Goal: Find specific page/section: Find specific page/section

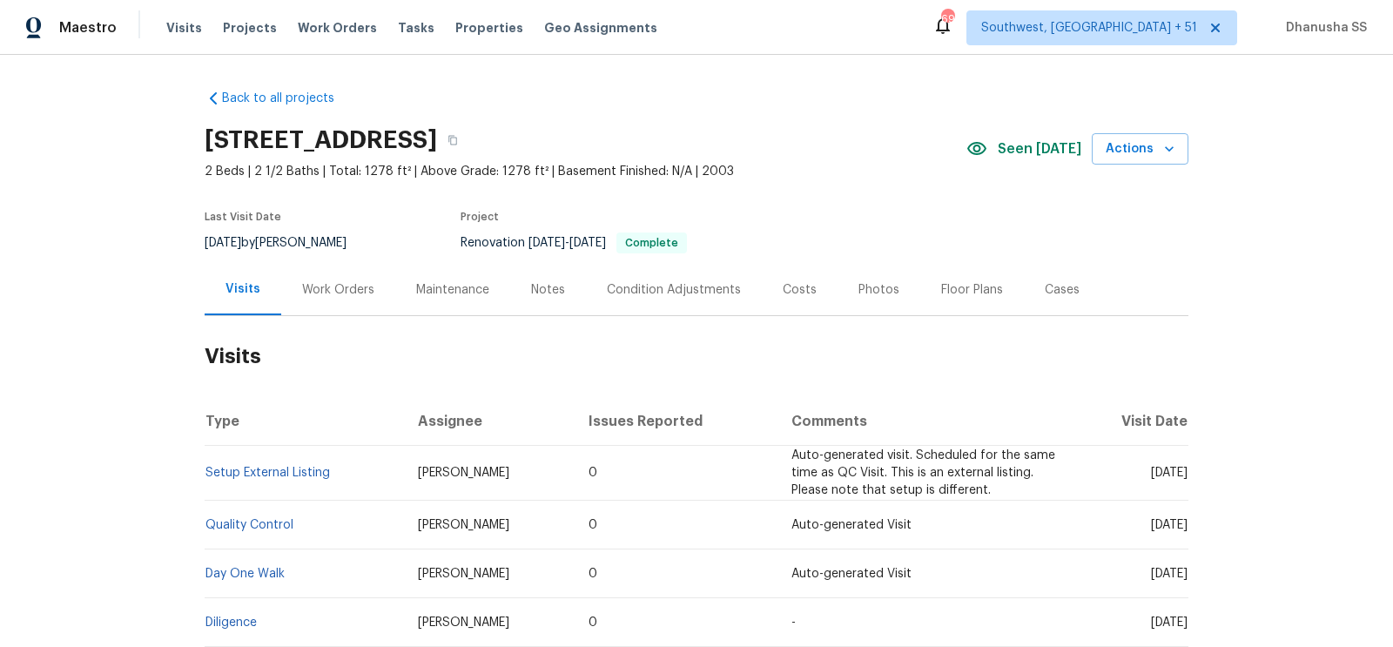
click at [297, 17] on div "Visits Projects Work Orders Tasks Properties Geo Assignments" at bounding box center [422, 27] width 512 height 35
click at [312, 38] on div "Visits Projects Work Orders Tasks Properties Geo Assignments" at bounding box center [422, 27] width 512 height 35
click at [313, 30] on span "Work Orders" at bounding box center [337, 27] width 79 height 17
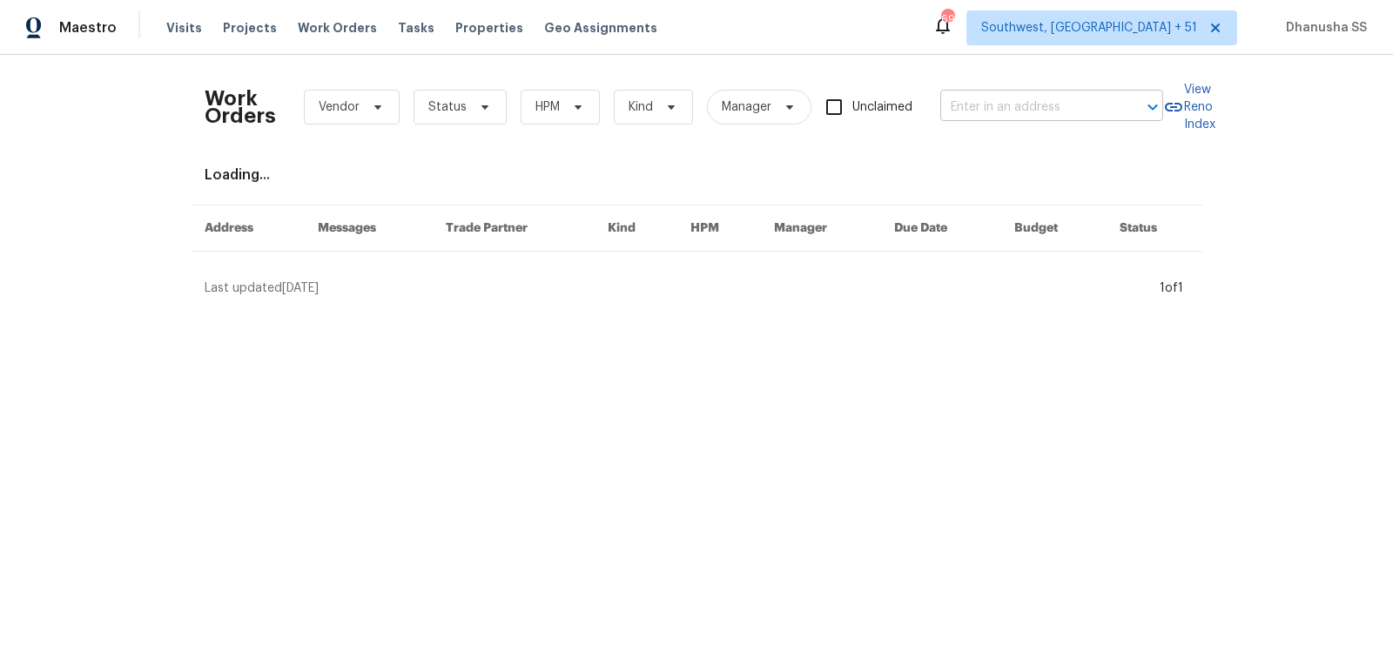
click at [1051, 94] on input "text" at bounding box center [1027, 107] width 174 height 27
paste input "[STREET_ADDRESS][PERSON_NAME]"
type input "[STREET_ADDRESS][PERSON_NAME]"
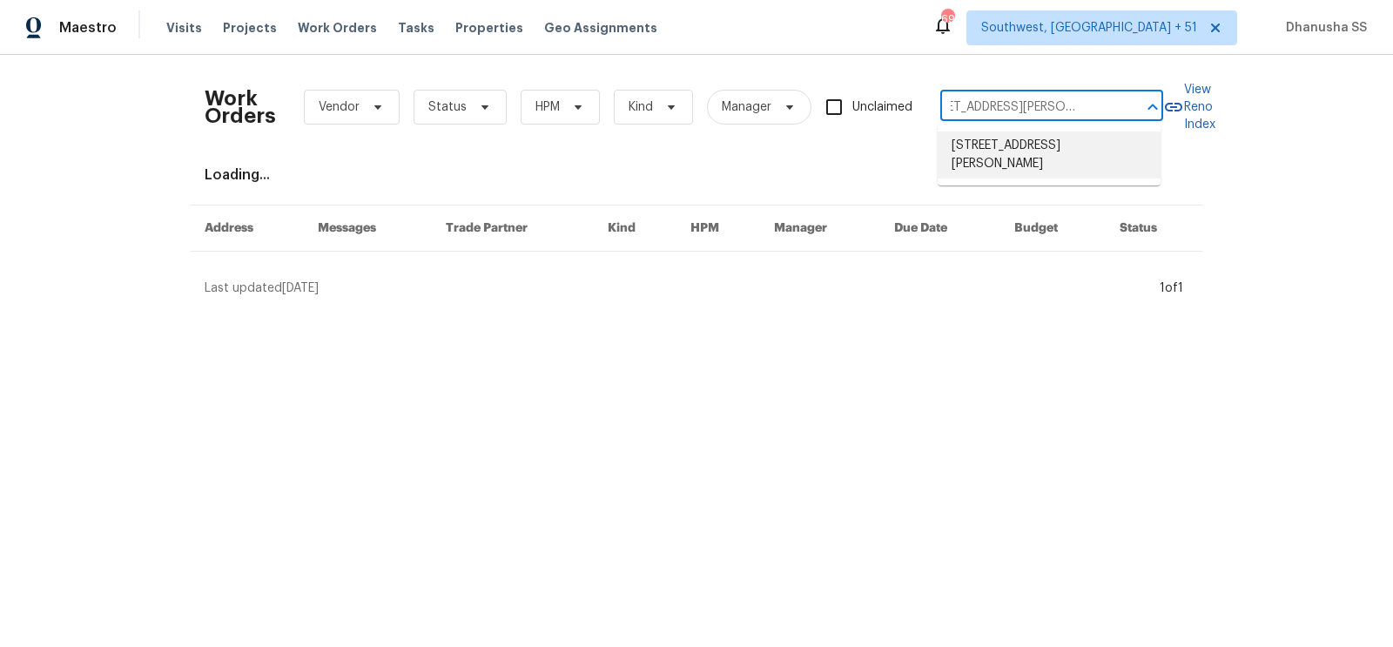
click at [1003, 169] on li "[STREET_ADDRESS][PERSON_NAME]" at bounding box center [1048, 154] width 223 height 47
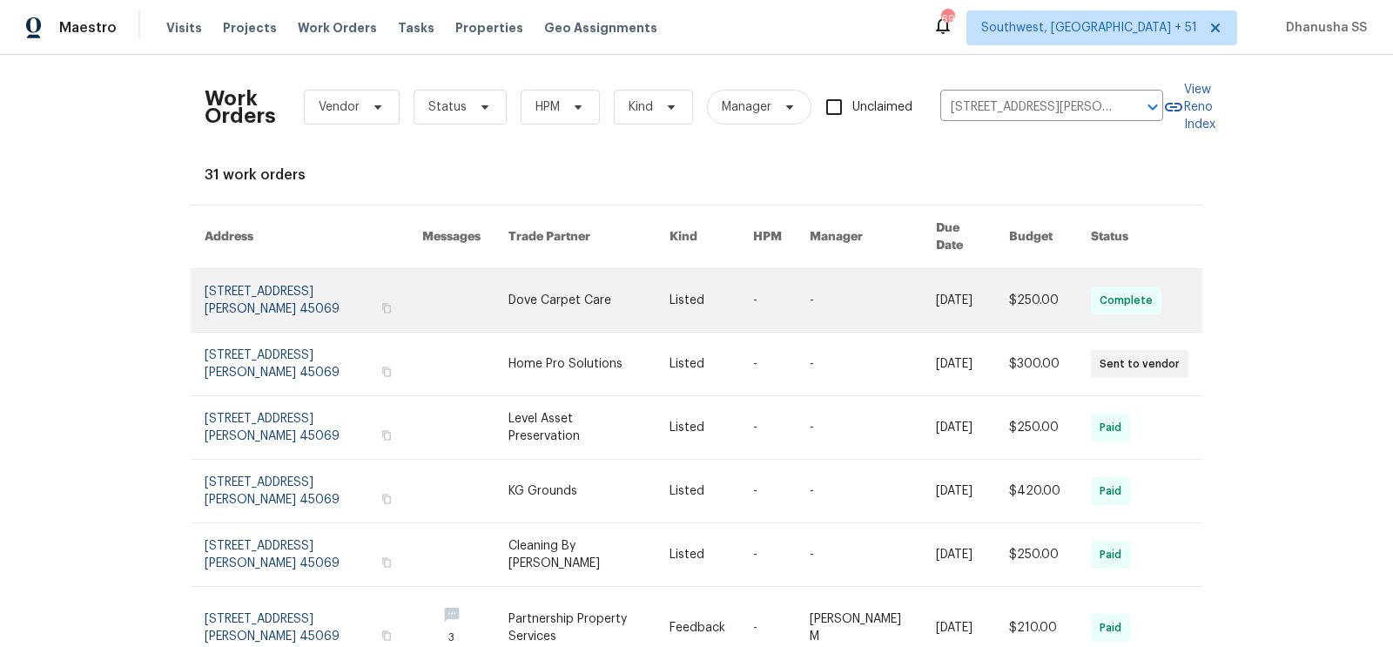
click at [897, 287] on link at bounding box center [872, 300] width 126 height 63
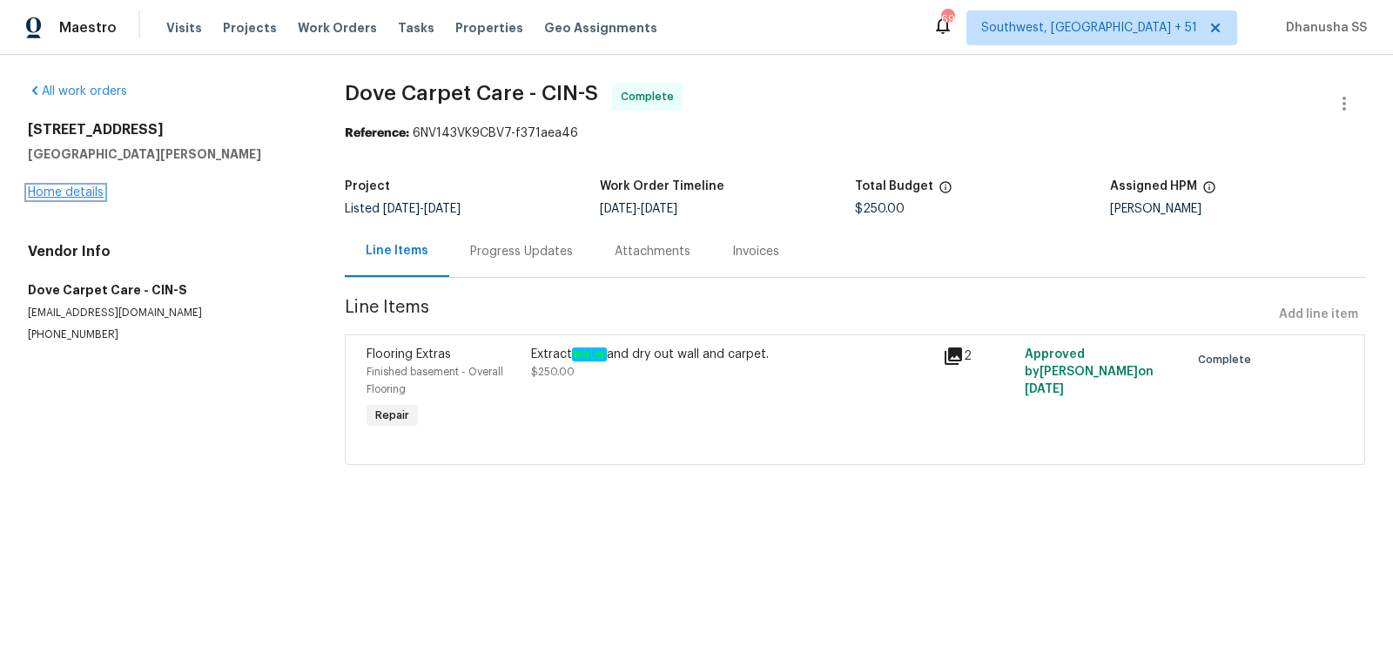
click at [87, 193] on link "Home details" at bounding box center [66, 192] width 76 height 12
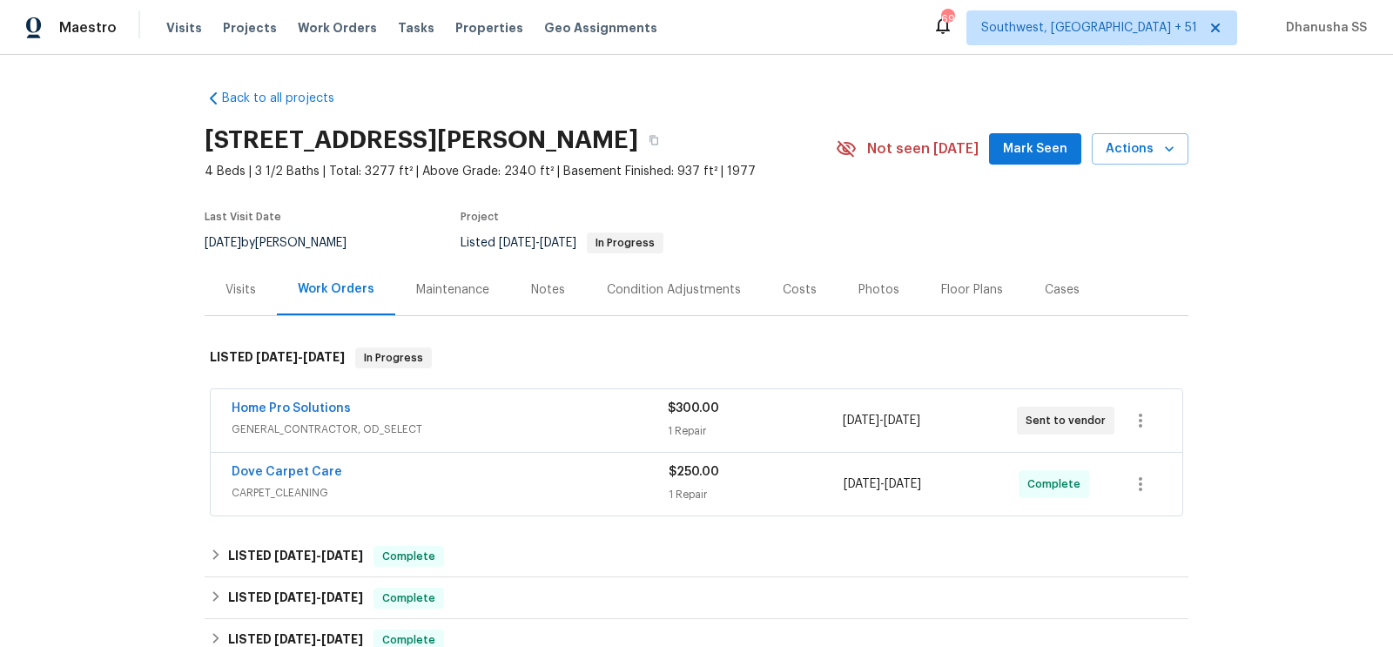
scroll to position [206, 0]
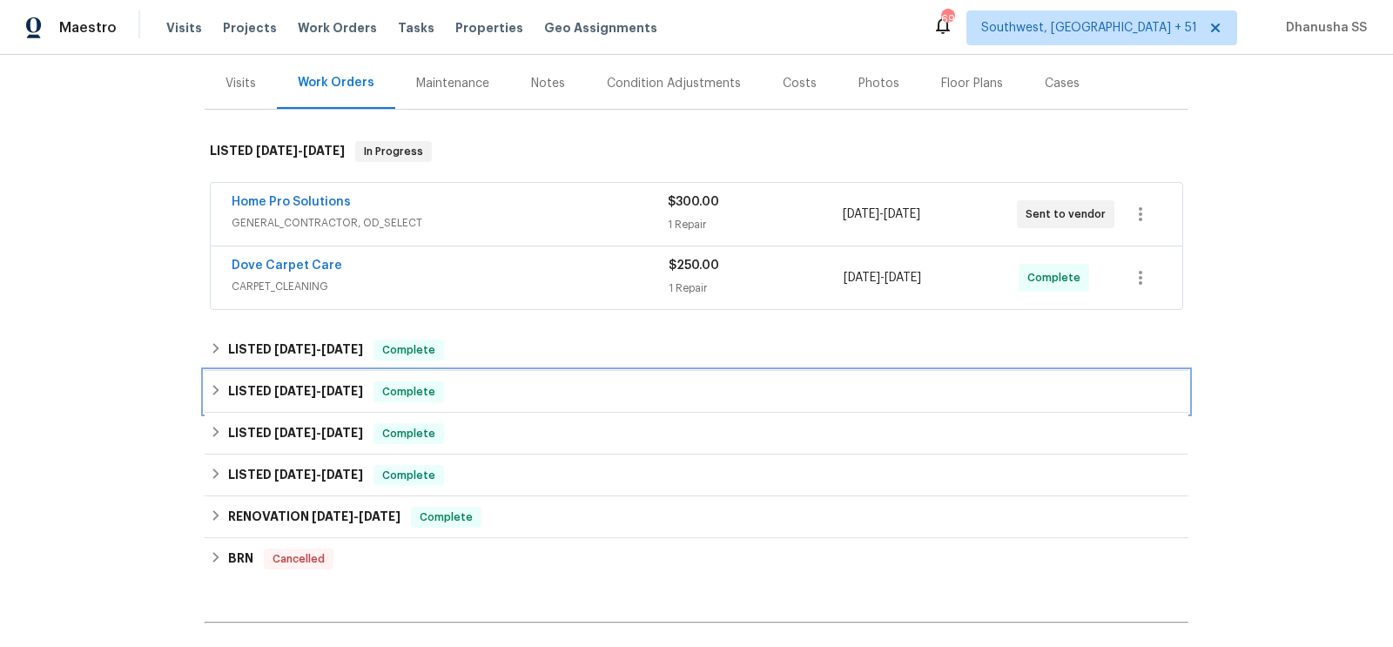
click at [545, 387] on div "LISTED [DATE] - [DATE] Complete" at bounding box center [696, 391] width 973 height 21
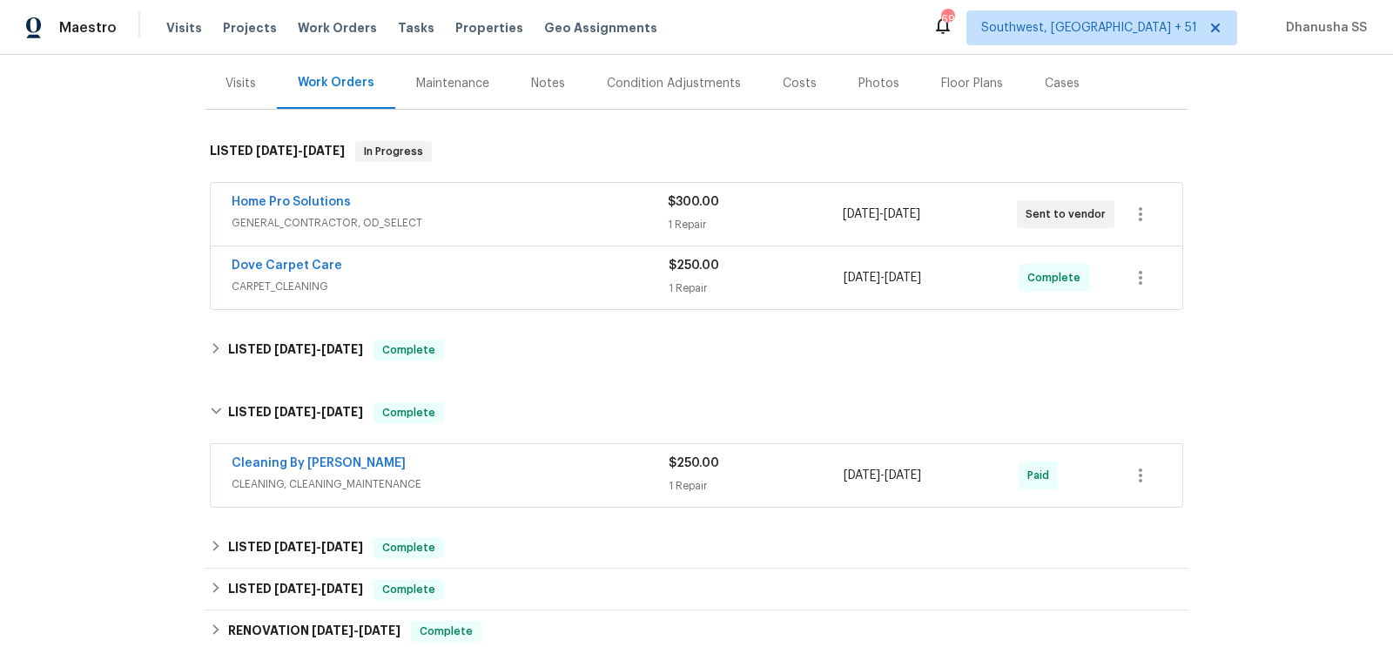
click at [560, 469] on div "Cleaning By [PERSON_NAME]" at bounding box center [450, 464] width 437 height 21
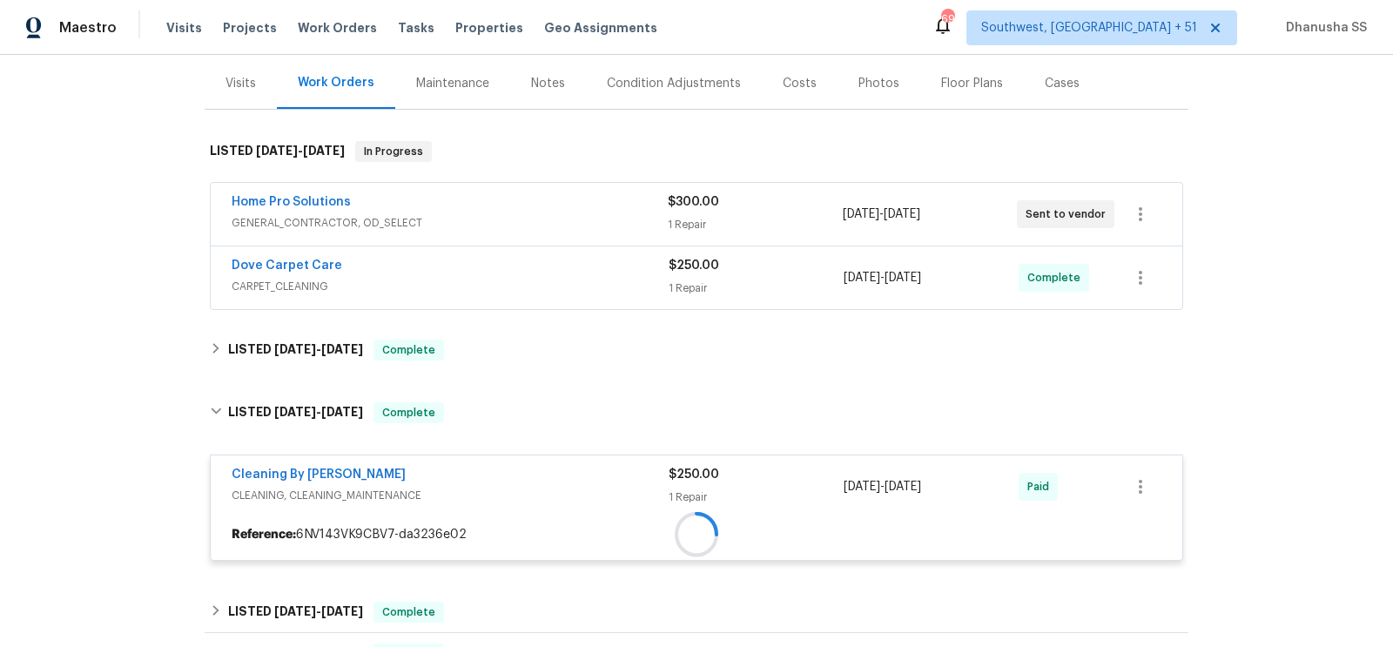
scroll to position [335, 0]
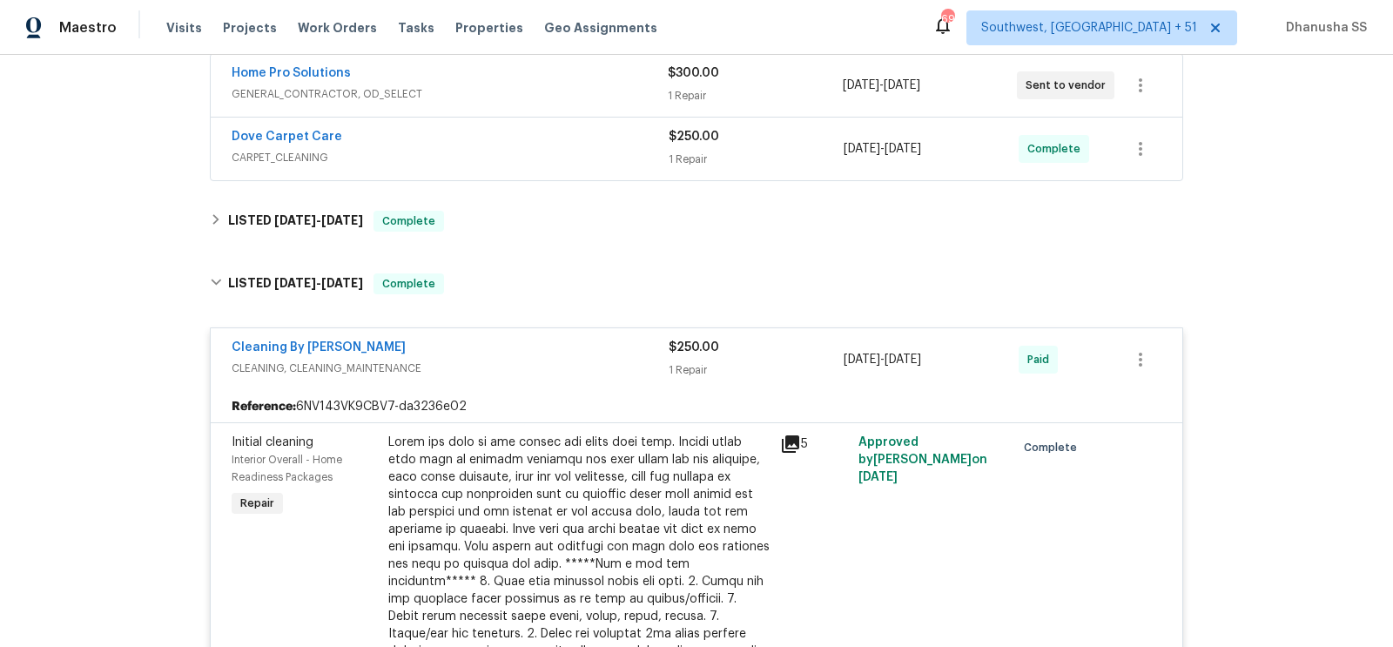
click at [547, 245] on div "Back to all projects [STREET_ADDRESS][PERSON_NAME] 4 Beds | 3 1/2 Baths | Total…" at bounding box center [697, 553] width 984 height 1625
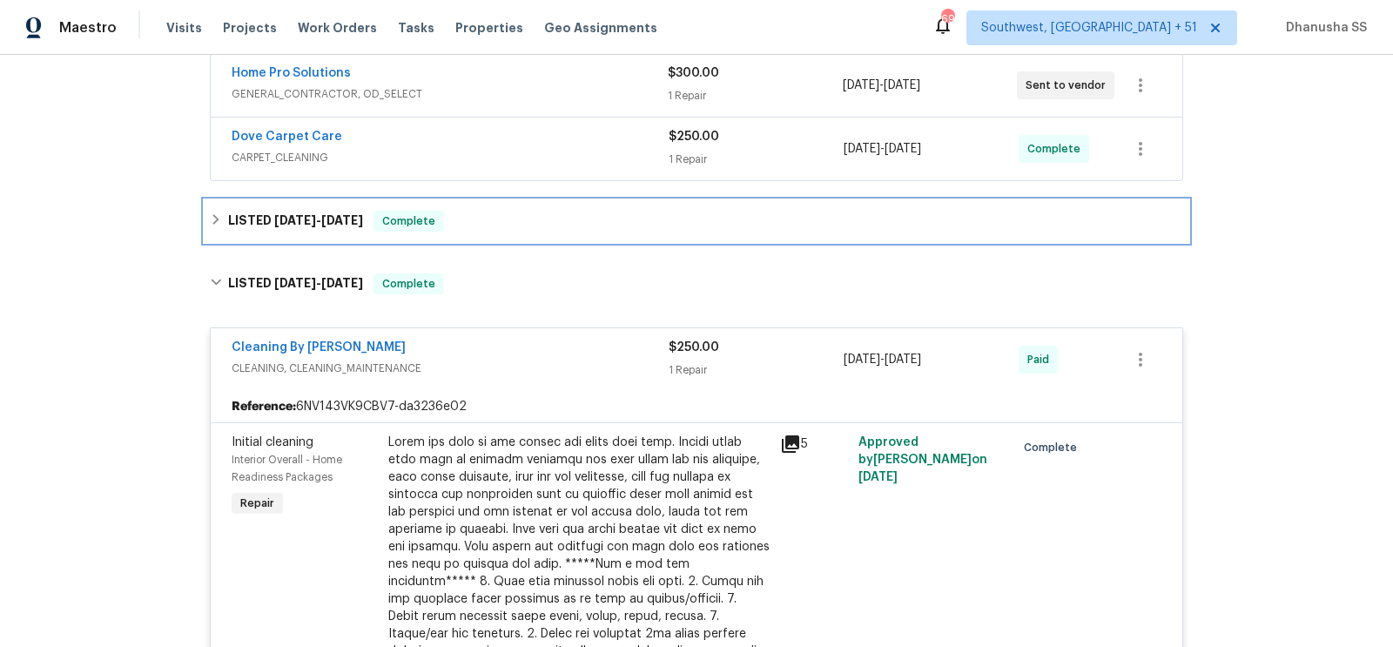
click at [547, 213] on div "LISTED [DATE] - [DATE] Complete" at bounding box center [696, 221] width 973 height 21
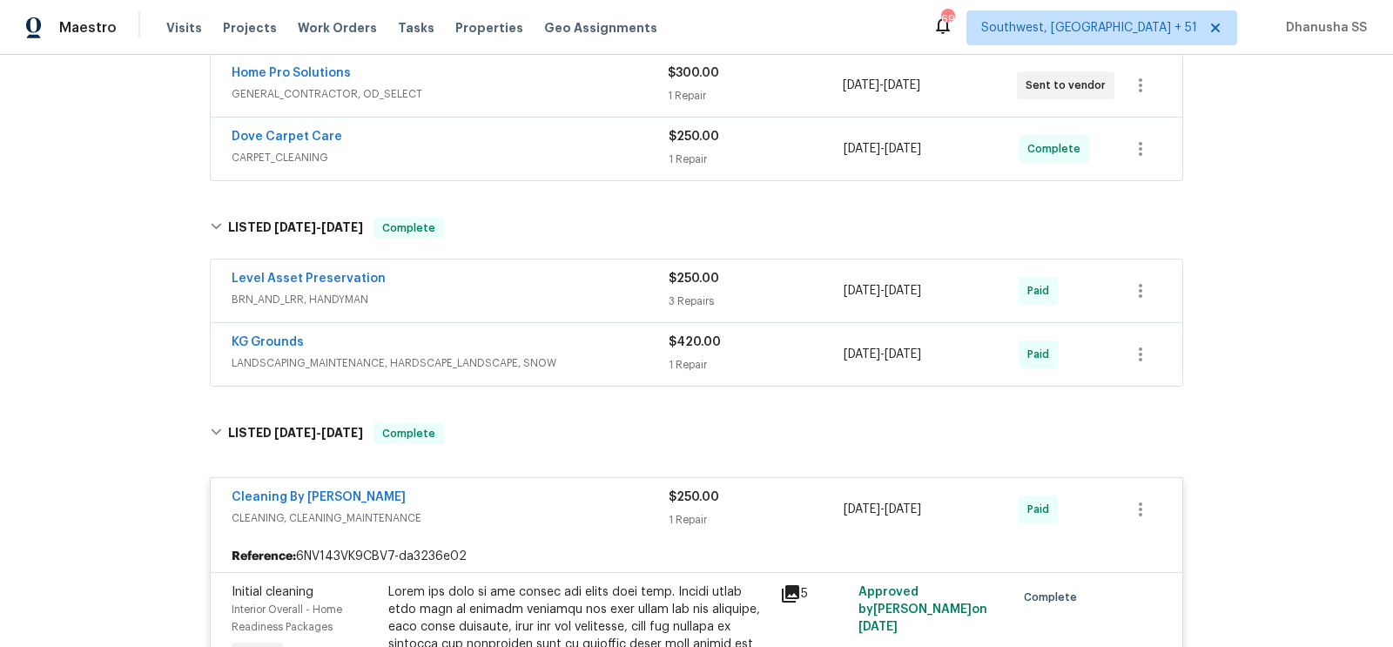
click at [608, 380] on div "KG Grounds LANDSCAPING_MAINTENANCE, HARDSCAPE_LANDSCAPE, SNOW $420.00 1 Repair …" at bounding box center [696, 354] width 971 height 63
click at [608, 358] on span "LANDSCAPING_MAINTENANCE, HARDSCAPE_LANDSCAPE, SNOW" at bounding box center [450, 362] width 437 height 17
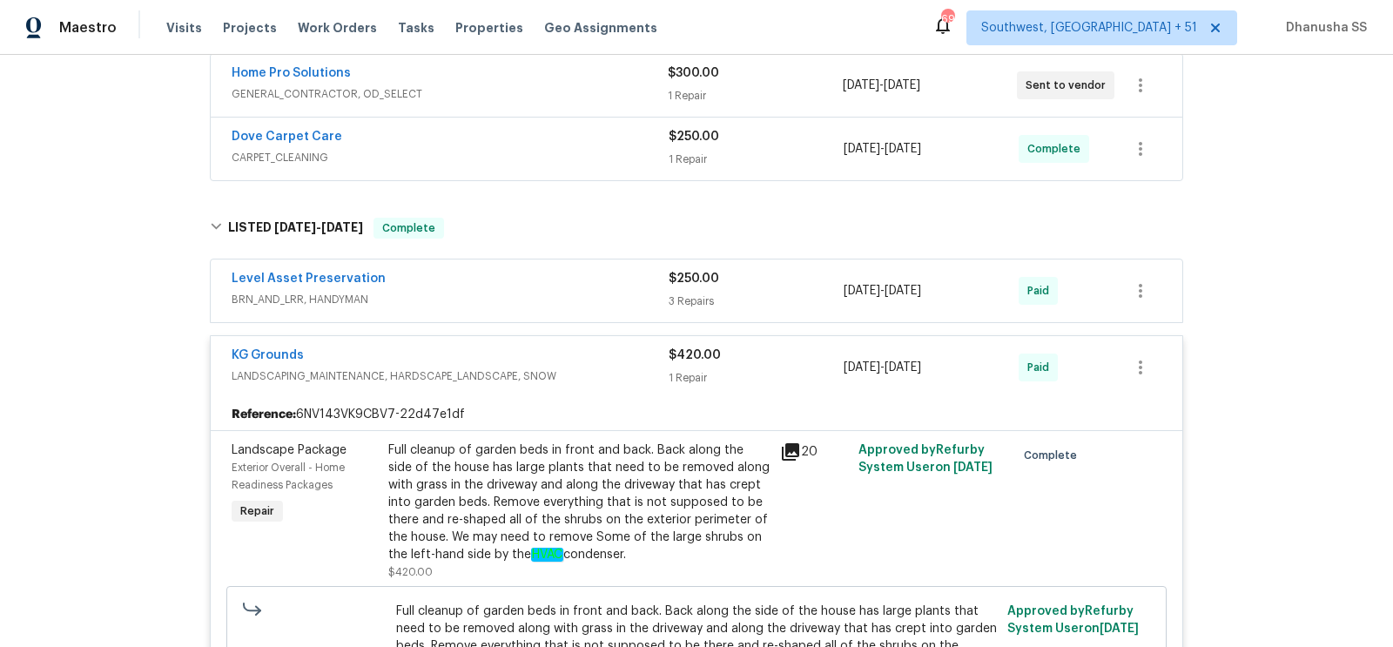
click at [596, 296] on span "BRN_AND_LRR, HANDYMAN" at bounding box center [450, 299] width 437 height 17
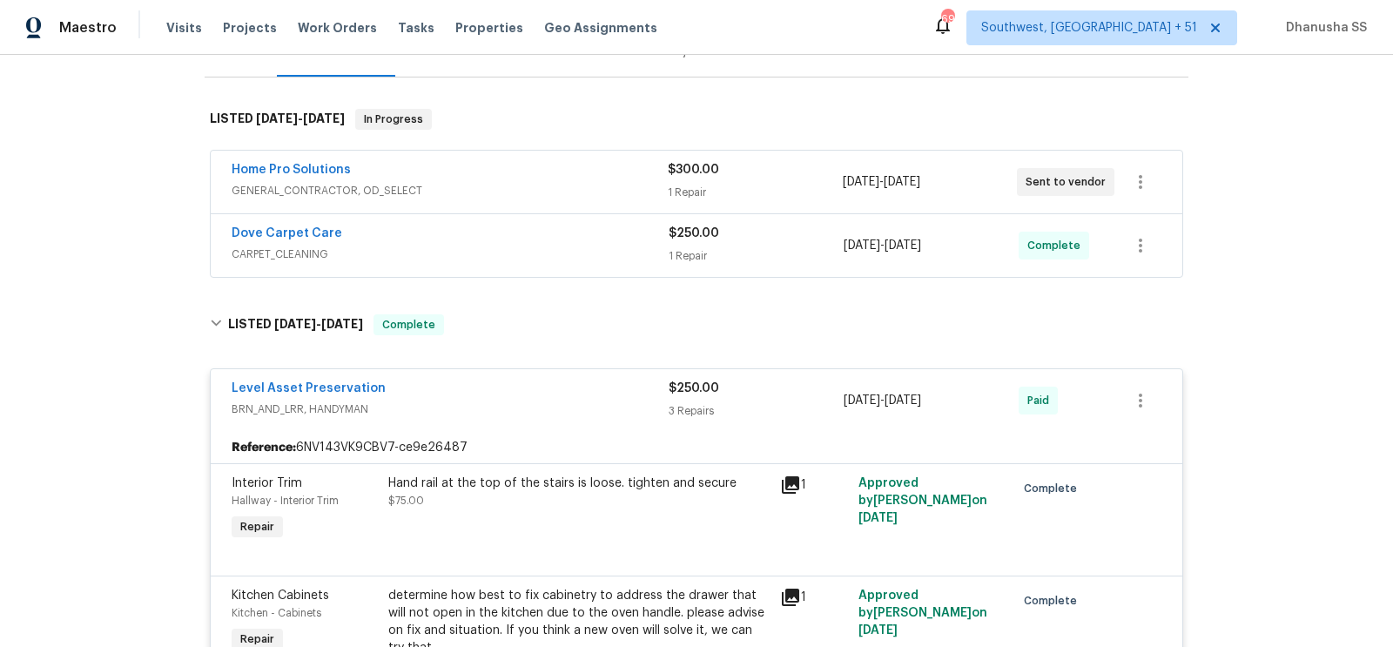
scroll to position [145, 0]
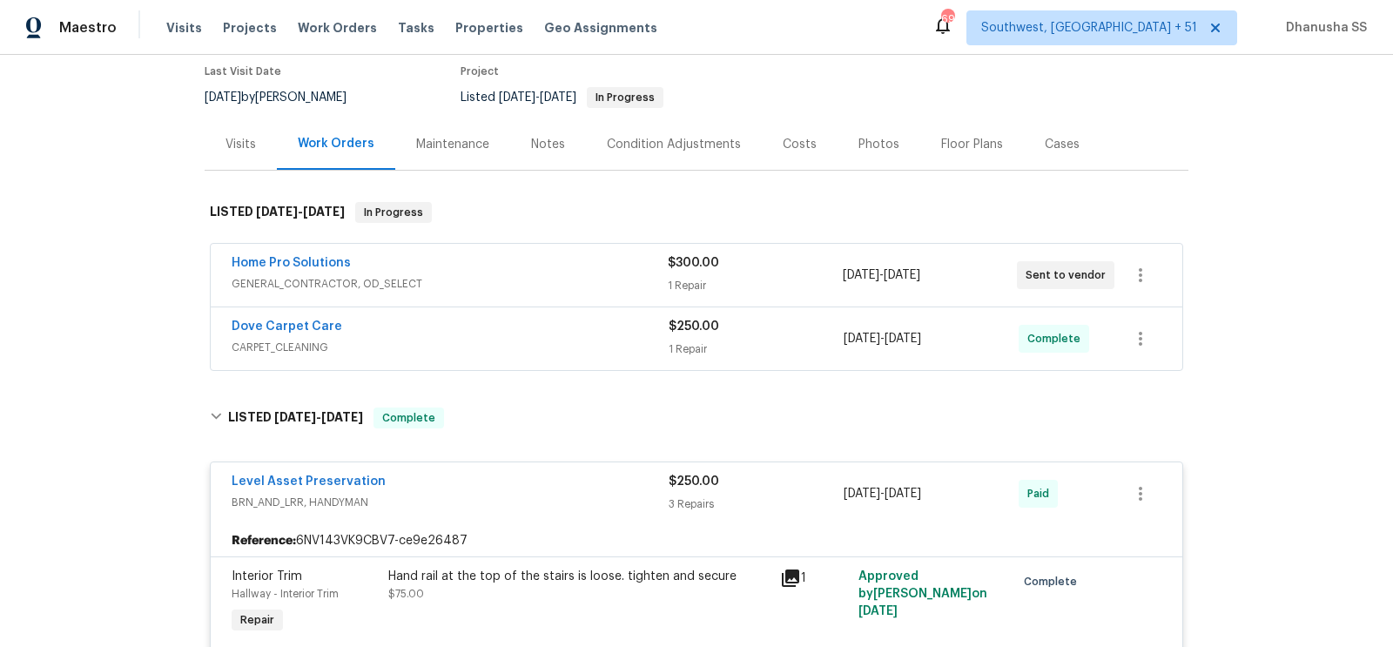
click at [594, 318] on div "Dove Carpet Care" at bounding box center [450, 328] width 437 height 21
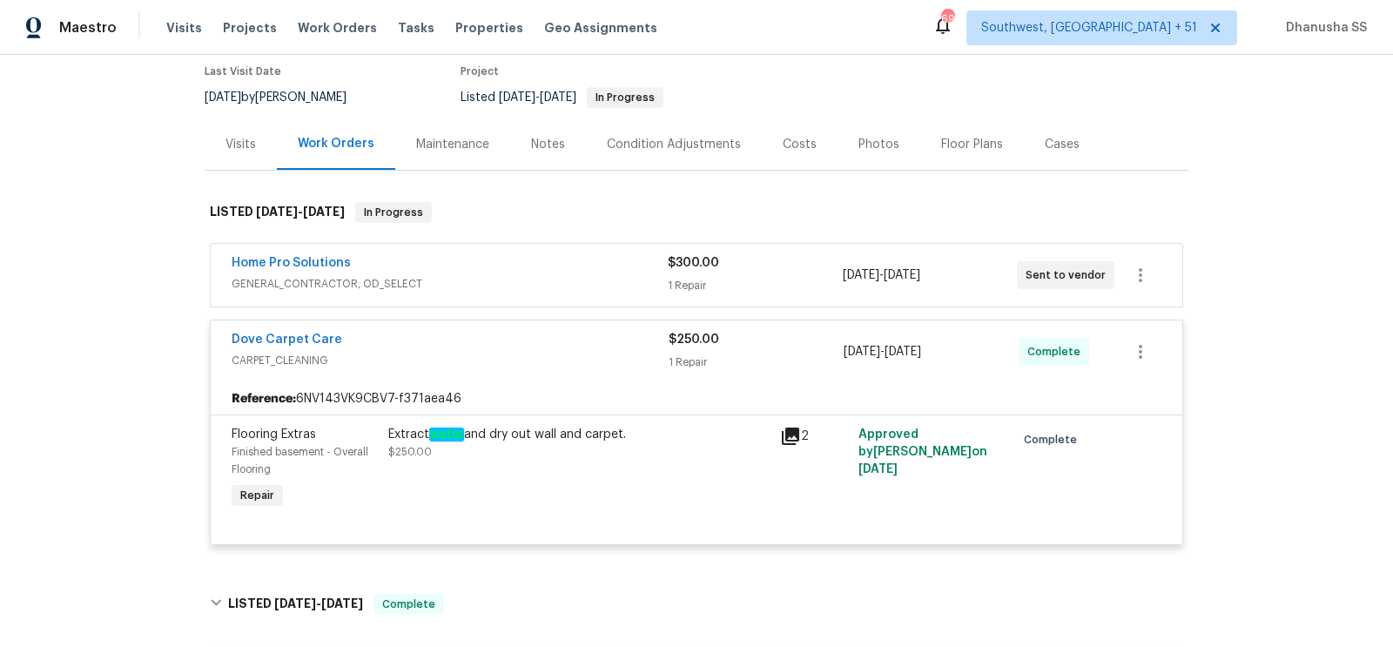
click at [567, 285] on span "GENERAL_CONTRACTOR, OD_SELECT" at bounding box center [450, 283] width 436 height 17
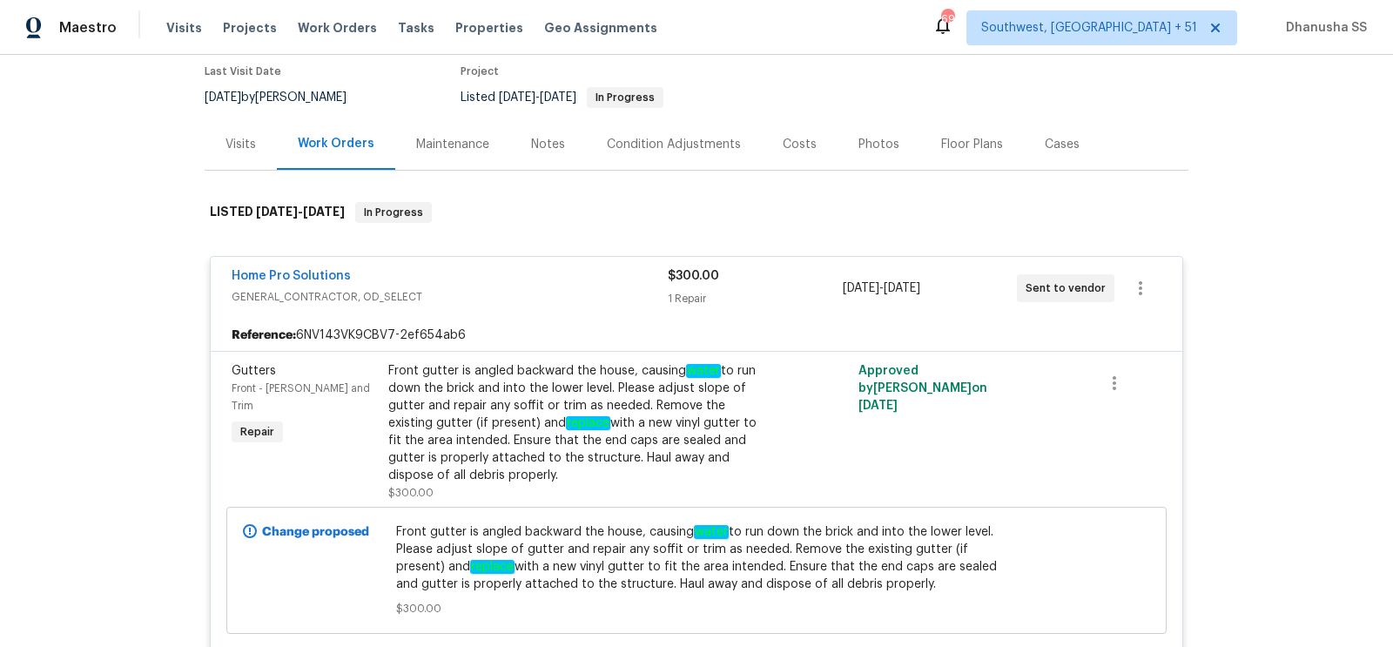
click at [564, 416] on div "Front gutter is angled backward the house, causing water to run down the brick …" at bounding box center [578, 423] width 381 height 122
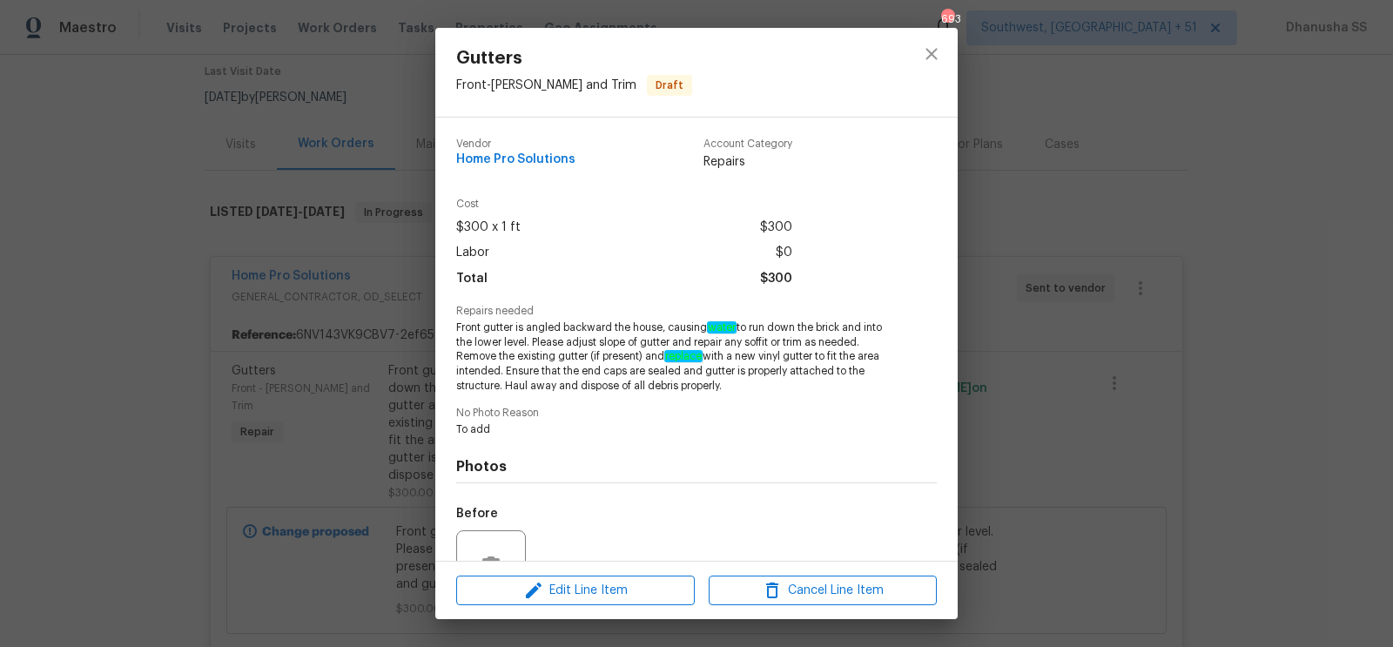
click at [933, 76] on div at bounding box center [931, 72] width 52 height 89
click at [933, 60] on icon "close" at bounding box center [931, 54] width 21 height 21
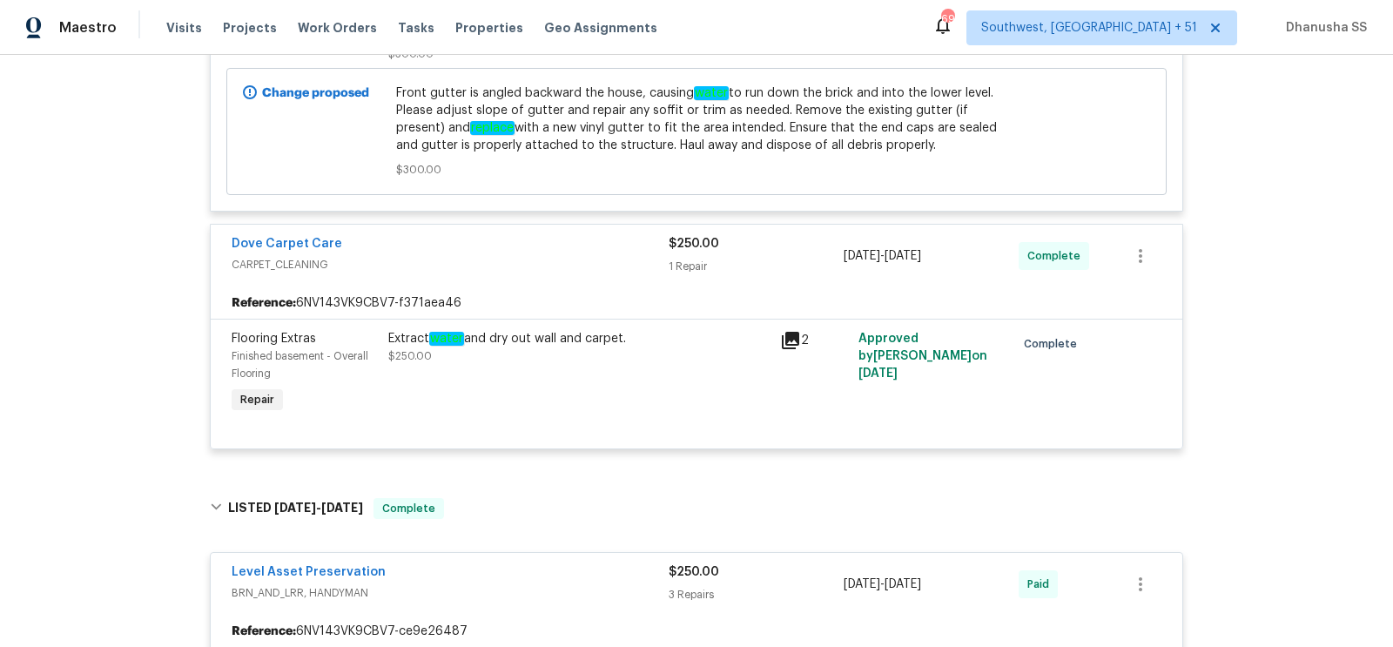
scroll to position [609, 0]
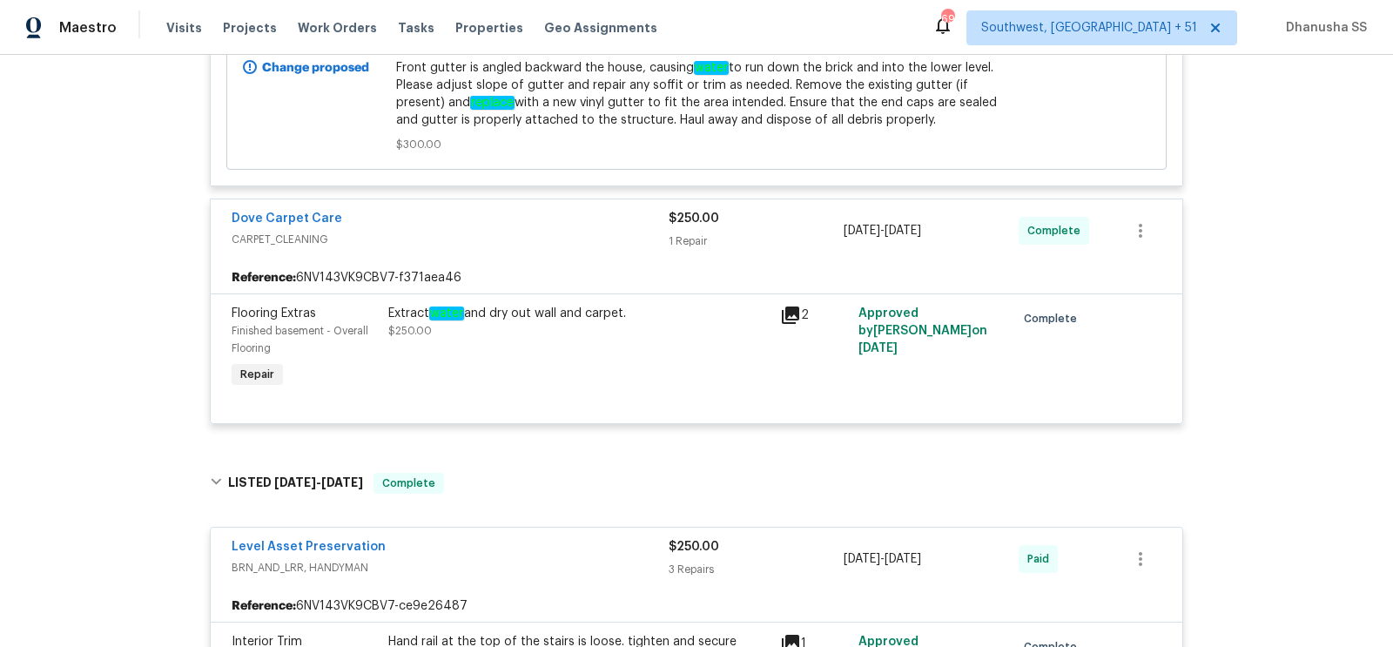
click at [575, 338] on div "Extract water and dry out wall and carpet. $250.00" at bounding box center [579, 347] width 392 height 97
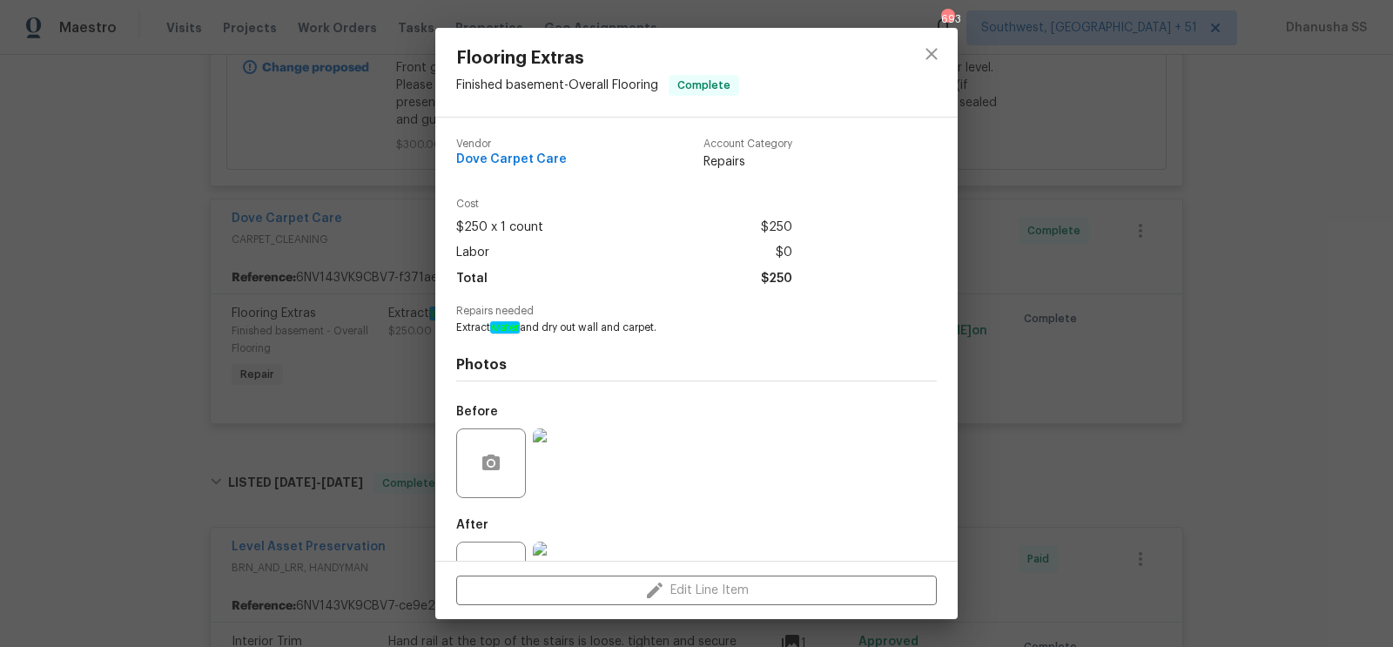
drag, startPoint x: 457, startPoint y: 326, endPoint x: 672, endPoint y: 324, distance: 215.0
click at [673, 325] on span "Extract water and dry out wall and carpet." at bounding box center [672, 327] width 433 height 15
copy span "Extract water and dry out wall and carpet."
click at [185, 164] on div "Flooring Extras Finished basement - Overall Flooring Complete Vendor Dove Carpe…" at bounding box center [696, 323] width 1393 height 647
